Goal: Information Seeking & Learning: Learn about a topic

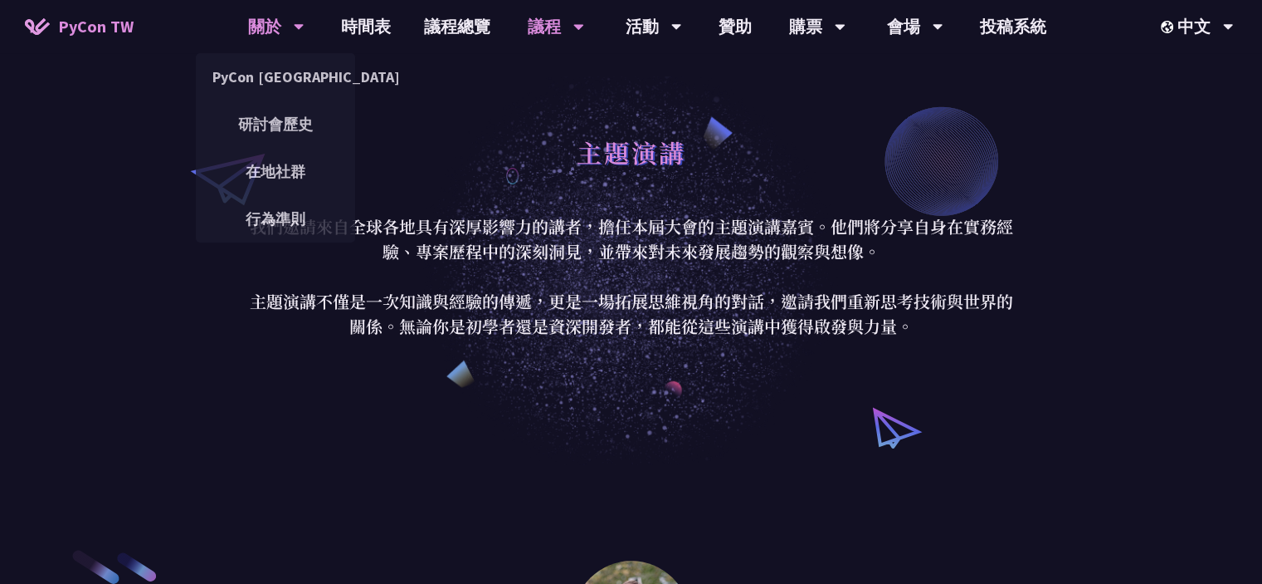
click at [256, 25] on div "關於" at bounding box center [276, 26] width 56 height 53
click at [261, 75] on link "PyCon [GEOGRAPHIC_DATA]" at bounding box center [275, 76] width 159 height 39
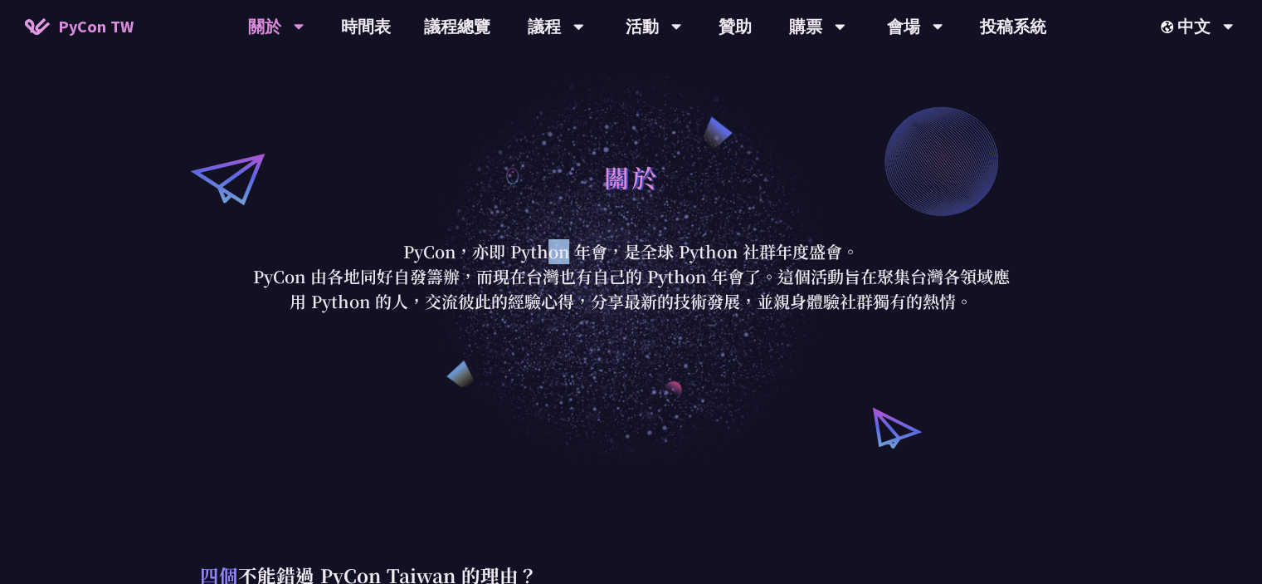
drag, startPoint x: 404, startPoint y: 248, endPoint x: 419, endPoint y: 254, distance: 16.0
click at [419, 254] on p "PyCon，亦即 Python 年會，是全球 Python 社群年度盛會。" at bounding box center [632, 251] width 772 height 25
drag, startPoint x: 511, startPoint y: 252, endPoint x: 608, endPoint y: 258, distance: 96.5
click at [608, 258] on p "PyCon，亦即 Python 年會，是全球 Python 社群年度盛會。" at bounding box center [632, 251] width 772 height 25
copy p "Python 年會"
